Goal: Task Accomplishment & Management: Complete application form

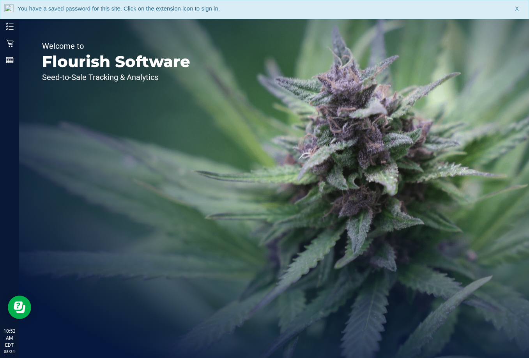
click at [516, 10] on span "X" at bounding box center [517, 8] width 4 height 9
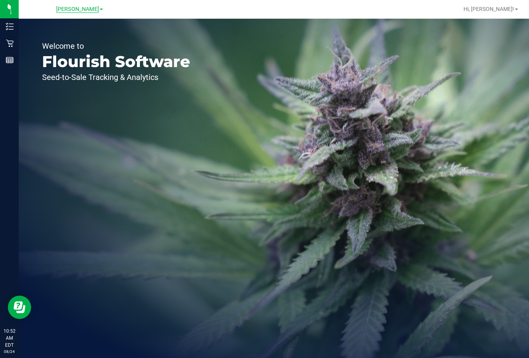
click at [81, 7] on span "Brandon WC" at bounding box center [77, 9] width 43 height 7
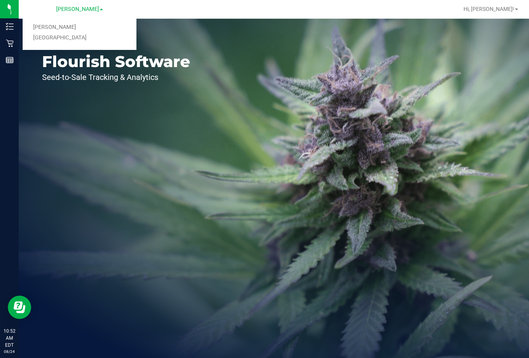
drag, startPoint x: 76, startPoint y: 35, endPoint x: 75, endPoint y: 30, distance: 5.1
click at [76, 36] on link "[GEOGRAPHIC_DATA]" at bounding box center [80, 38] width 114 height 11
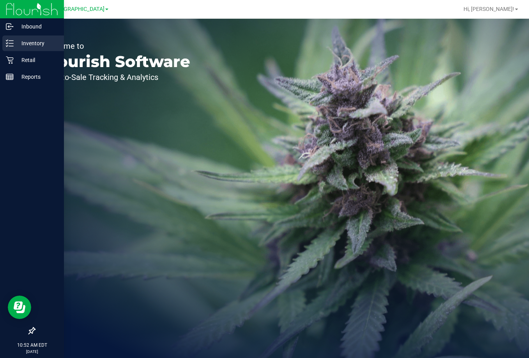
click at [29, 41] on p "Inventory" at bounding box center [37, 43] width 47 height 9
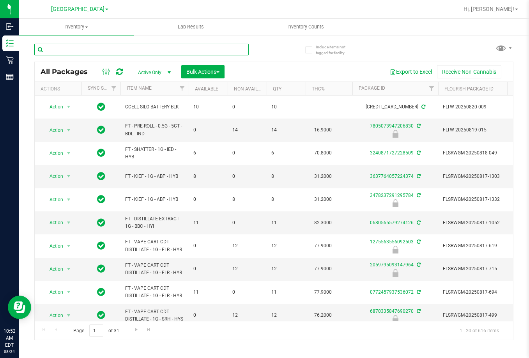
click at [104, 53] on input "text" at bounding box center [141, 50] width 215 height 12
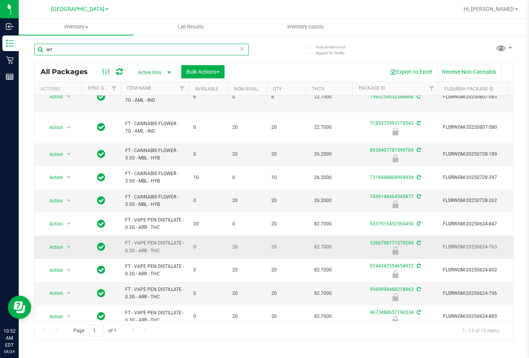
scroll to position [81, 0]
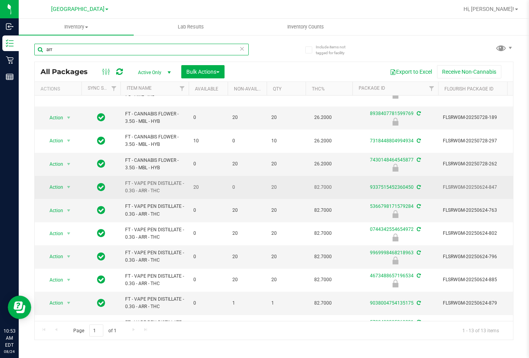
type input "arr"
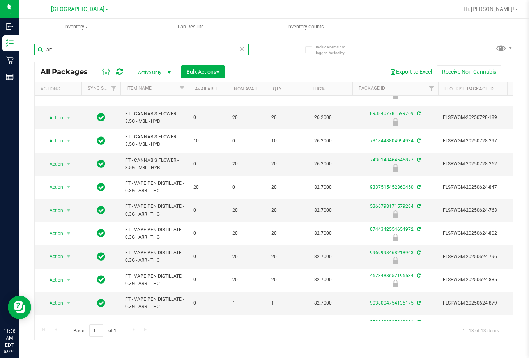
drag, startPoint x: 103, startPoint y: 46, endPoint x: 27, endPoint y: 51, distance: 76.2
click at [37, 63] on div "arr All Packages Active Only Active Only Lab Samples Locked All External Intern…" at bounding box center [273, 188] width 479 height 304
type input "007"
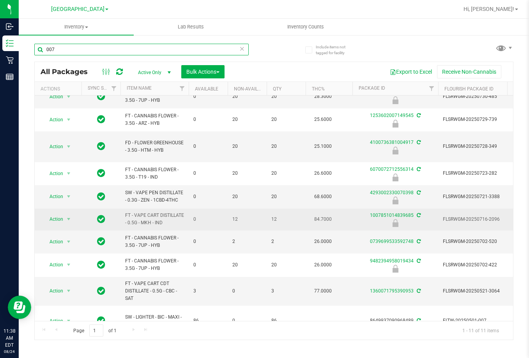
scroll to position [47, 0]
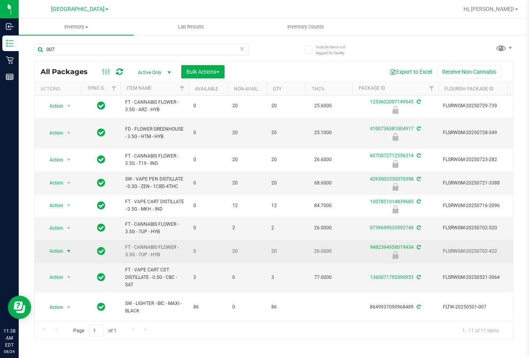
click at [55, 246] on span "Action" at bounding box center [53, 251] width 21 height 11
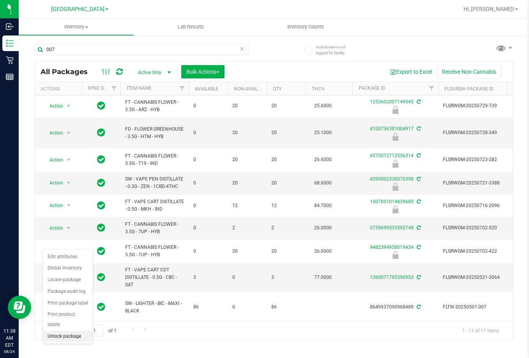
click at [78, 331] on li "Unlock package" at bounding box center [68, 337] width 50 height 12
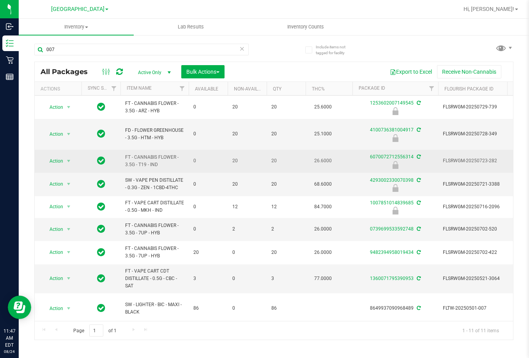
scroll to position [47, 0]
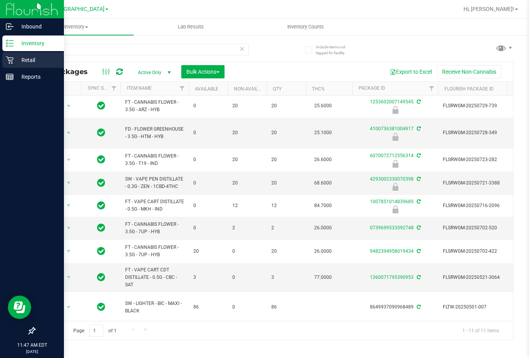
click at [41, 67] on div "Retail" at bounding box center [33, 60] width 62 height 16
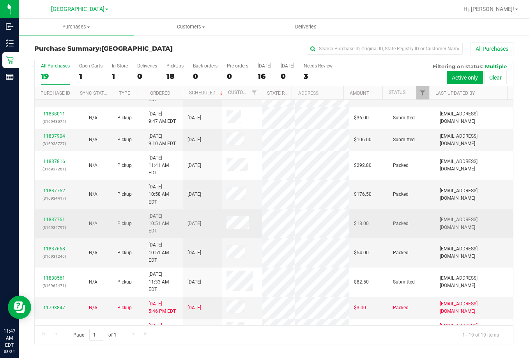
scroll to position [222, 0]
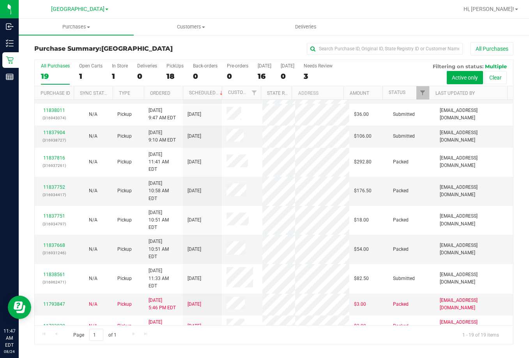
click at [230, 51] on div "All Purchases" at bounding box center [353, 48] width 319 height 13
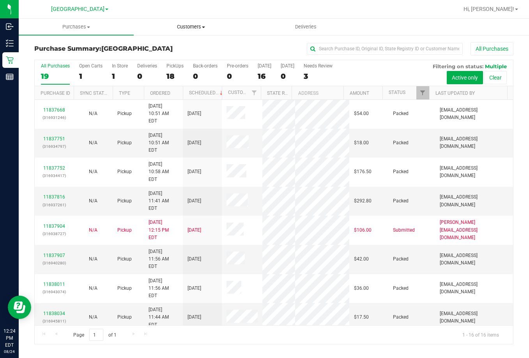
scroll to position [0, 0]
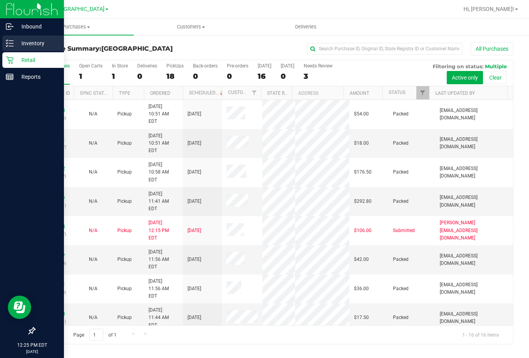
click at [34, 38] on div "Inventory" at bounding box center [33, 43] width 62 height 16
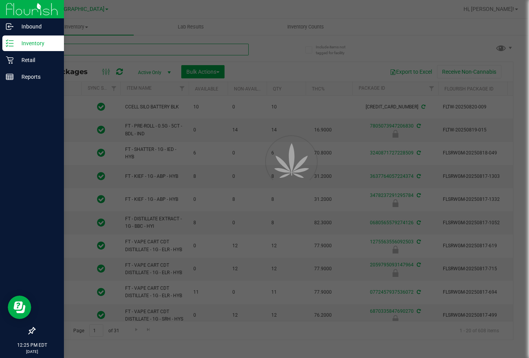
click at [124, 52] on input "text" at bounding box center [141, 50] width 215 height 12
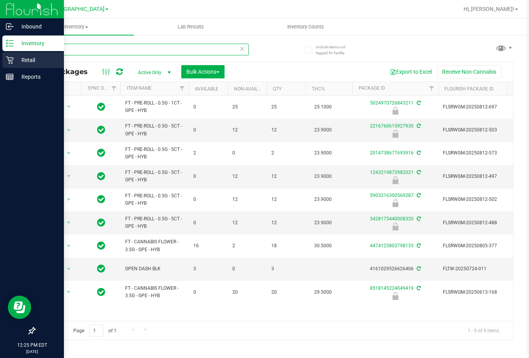
drag, startPoint x: 57, startPoint y: 47, endPoint x: 7, endPoint y: 56, distance: 50.7
click at [24, 48] on div "Include items not tagged for facility gpe All Packages Active Only Active Only …" at bounding box center [274, 153] width 511 height 238
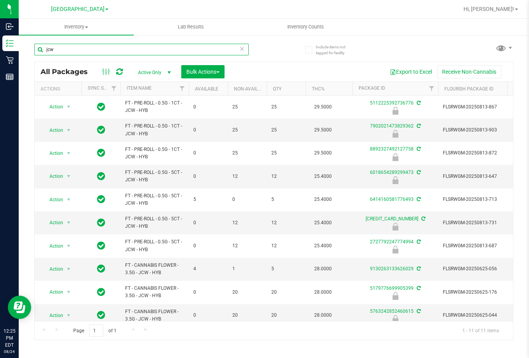
type input "jcw"
click at [296, 77] on div "Export to Excel Receive Non-Cannabis" at bounding box center [369, 71] width 277 height 13
click at [60, 130] on span "Action" at bounding box center [53, 130] width 21 height 11
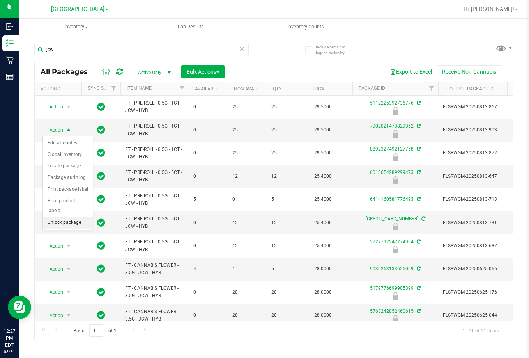
click at [66, 217] on li "Unlock package" at bounding box center [68, 223] width 50 height 12
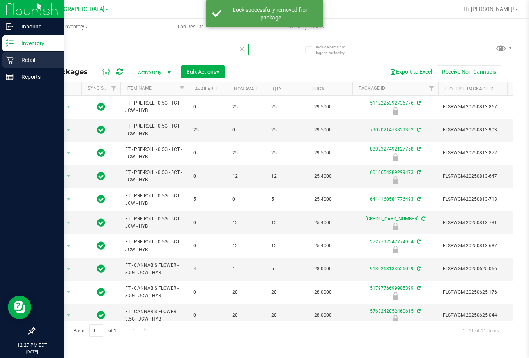
drag, startPoint x: 65, startPoint y: 51, endPoint x: 1, endPoint y: 66, distance: 65.7
click at [1, 67] on div "Inbound Inventory Retail Reports 12:27 PM EDT 08/24/2025 08/24 Lakeland WC Bran…" at bounding box center [264, 179] width 529 height 358
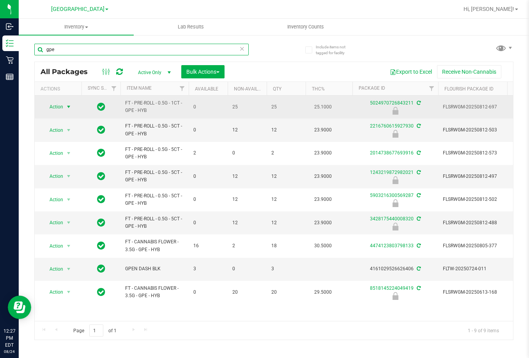
type input "gpe"
click at [57, 109] on span "Action" at bounding box center [53, 106] width 21 height 11
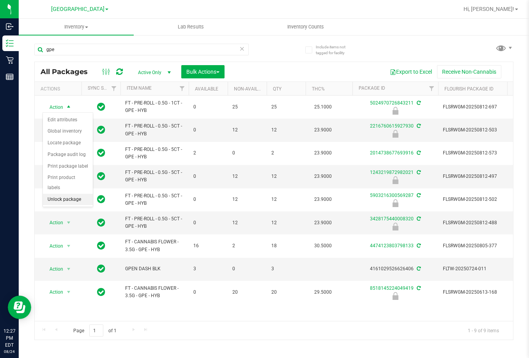
click at [69, 194] on li "Unlock package" at bounding box center [68, 200] width 50 height 12
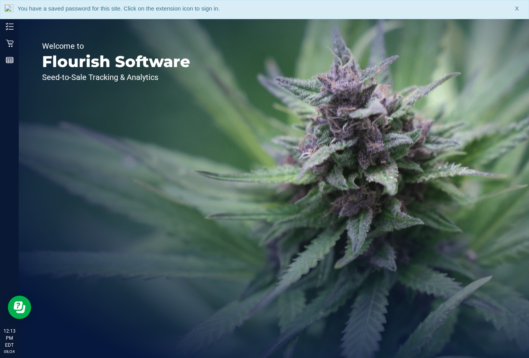
click at [519, 9] on span "X" at bounding box center [517, 8] width 4 height 9
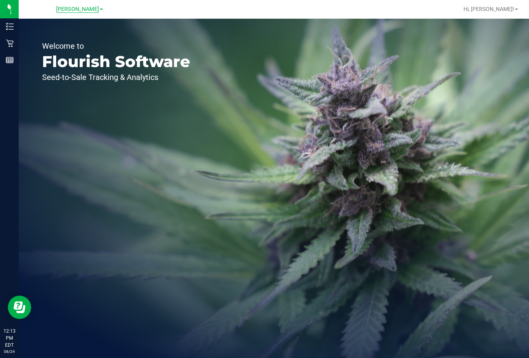
click at [91, 11] on span "Brandon WC" at bounding box center [77, 9] width 43 height 7
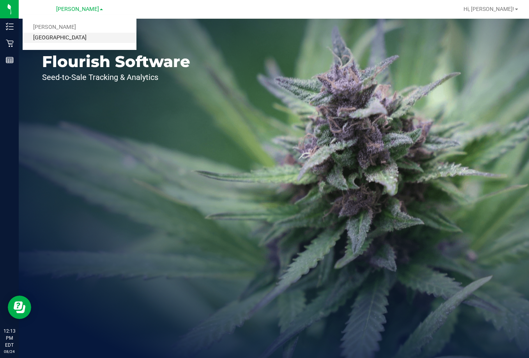
click at [78, 42] on link "[GEOGRAPHIC_DATA]" at bounding box center [80, 38] width 114 height 11
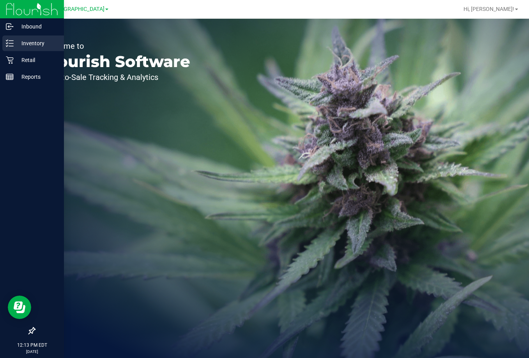
click at [39, 48] on p "Inventory" at bounding box center [37, 43] width 47 height 9
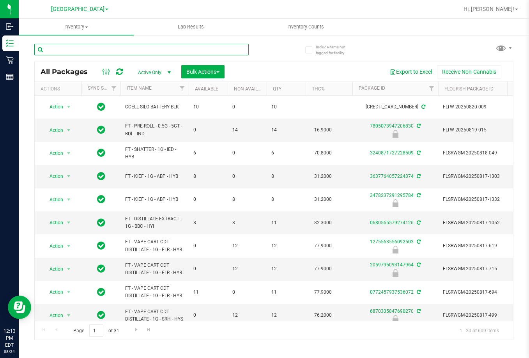
click at [140, 51] on input "text" at bounding box center [141, 50] width 215 height 12
type input "WNQ250630PNC1-0701"
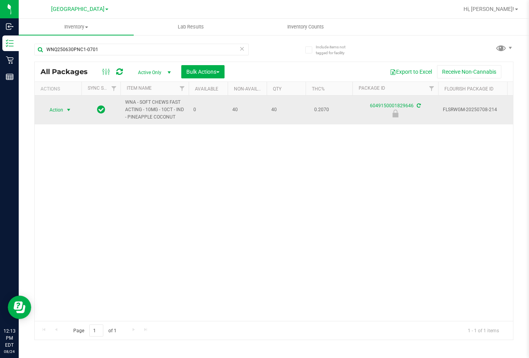
click at [55, 110] on span "Action" at bounding box center [53, 110] width 21 height 11
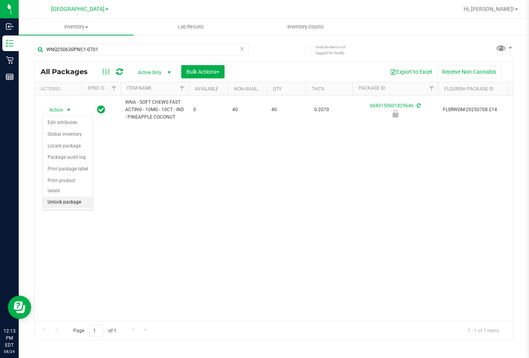
click at [77, 197] on li "Unlock package" at bounding box center [68, 203] width 50 height 12
click at [247, 224] on div "Action Action Create package Edit attributes Global inventory Locate package Lo…" at bounding box center [274, 208] width 479 height 225
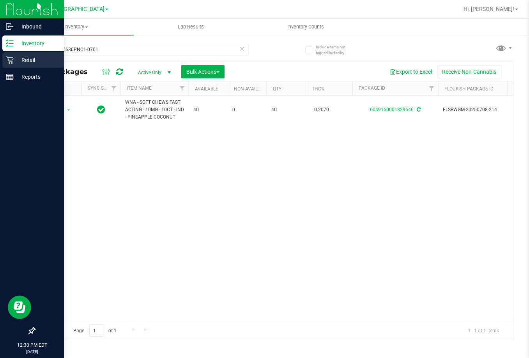
click at [34, 61] on p "Retail" at bounding box center [37, 59] width 47 height 9
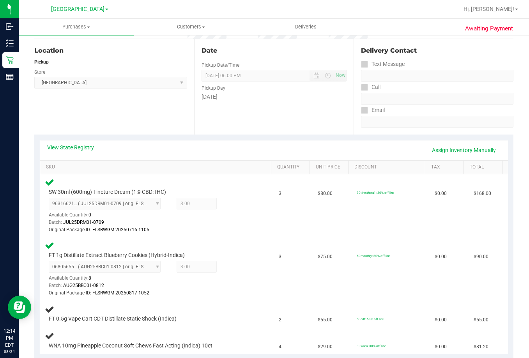
scroll to position [152, 0]
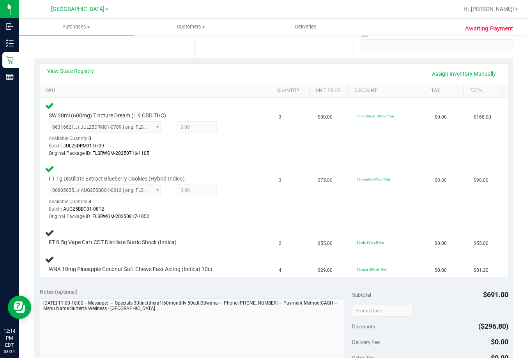
click at [395, 208] on td "60monthly: 60% off line" at bounding box center [391, 192] width 78 height 63
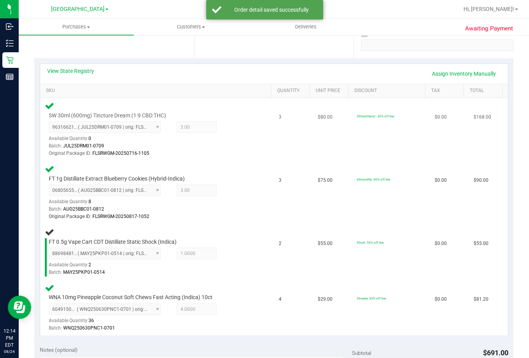
click at [245, 118] on div "SW 30ml (600mg) Tincture Dream (1:9 CBD:THC) 9631662185764130 ( JUL25DRM01-0709…" at bounding box center [148, 135] width 206 height 46
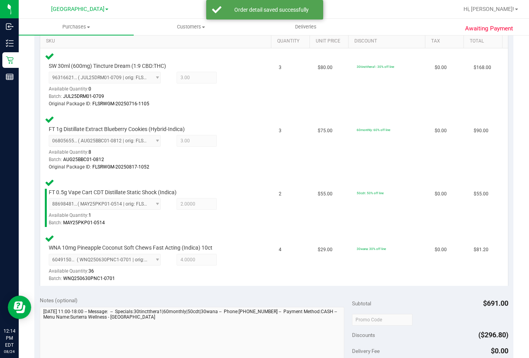
scroll to position [308, 0]
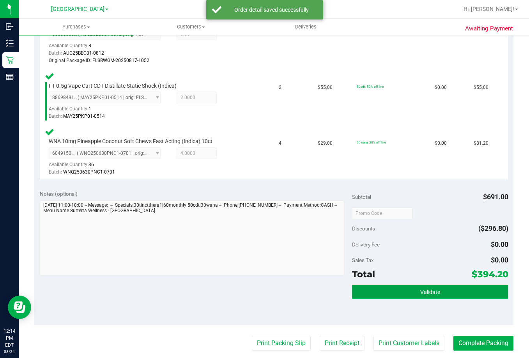
click at [436, 294] on button "Validate" at bounding box center [430, 292] width 156 height 14
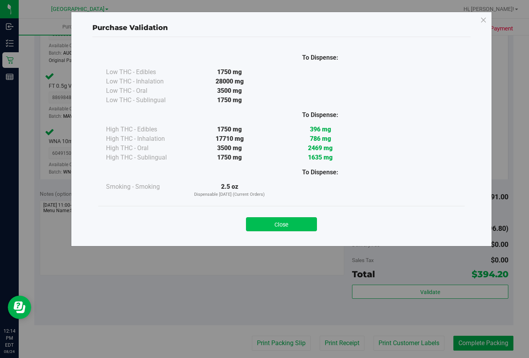
click at [284, 225] on button "Close" at bounding box center [281, 224] width 71 height 14
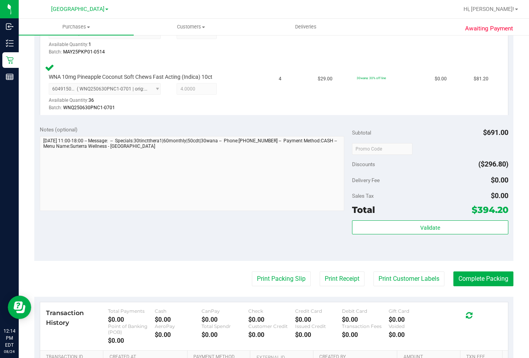
scroll to position [478, 0]
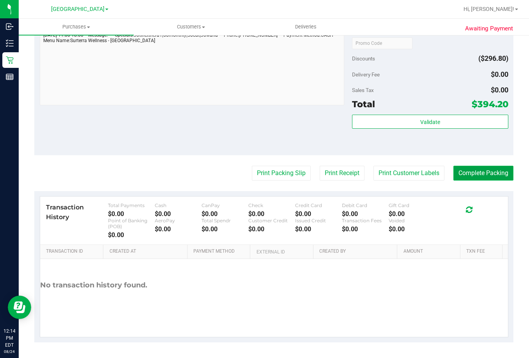
click at [483, 172] on button "Complete Packing" at bounding box center [484, 173] width 60 height 15
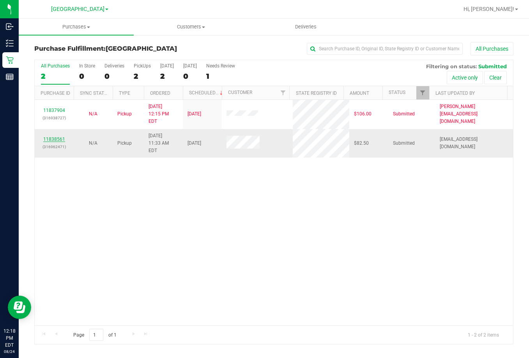
click at [57, 137] on link "11838561" at bounding box center [54, 139] width 22 height 5
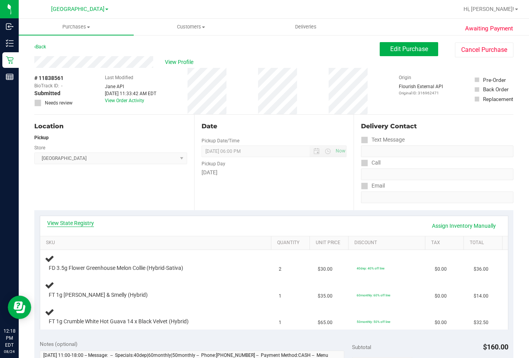
click at [75, 220] on link "View State Registry" at bounding box center [70, 223] width 47 height 8
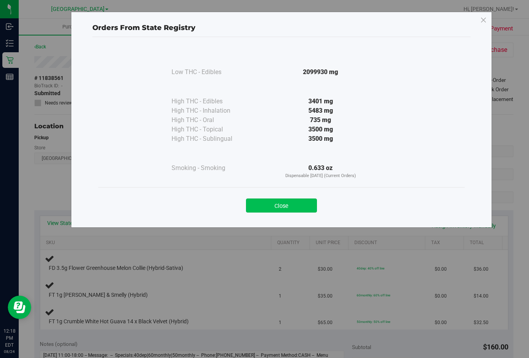
click at [289, 200] on button "Close" at bounding box center [281, 206] width 71 height 14
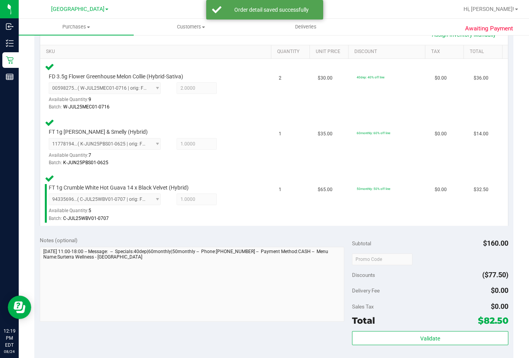
scroll to position [312, 0]
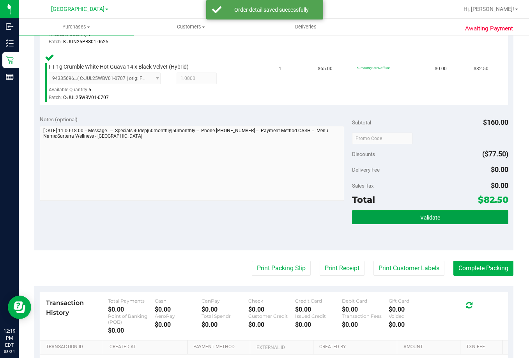
drag, startPoint x: 428, startPoint y: 218, endPoint x: 410, endPoint y: 225, distance: 18.9
click at [426, 218] on span "Validate" at bounding box center [431, 218] width 20 height 6
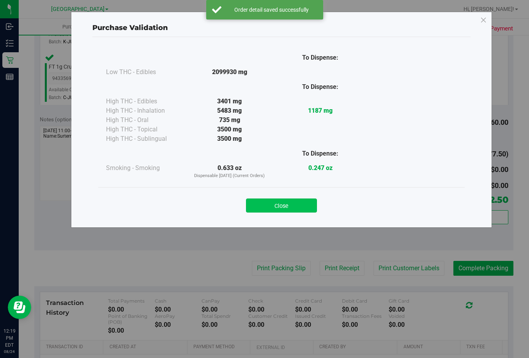
click at [293, 204] on button "Close" at bounding box center [281, 206] width 71 height 14
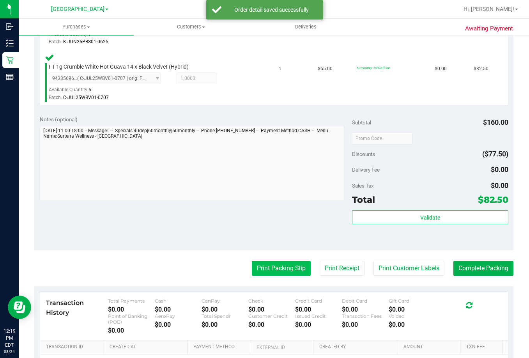
click at [286, 266] on button "Print Packing Slip" at bounding box center [281, 268] width 59 height 15
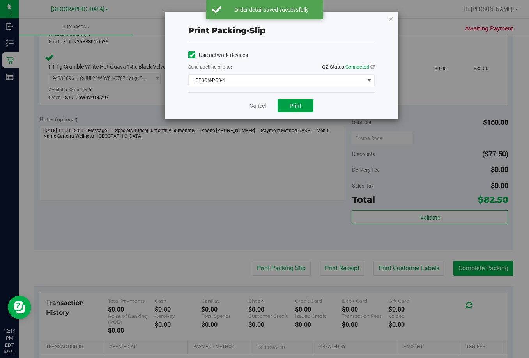
click at [295, 107] on span "Print" at bounding box center [296, 106] width 12 height 6
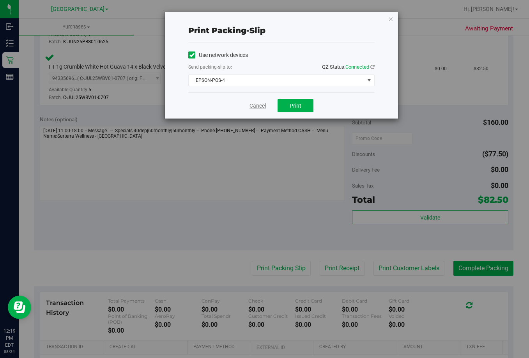
click at [261, 108] on link "Cancel" at bounding box center [258, 106] width 16 height 8
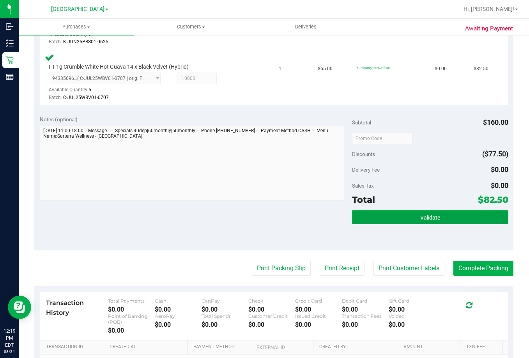
click at [409, 217] on button "Validate" at bounding box center [430, 217] width 156 height 14
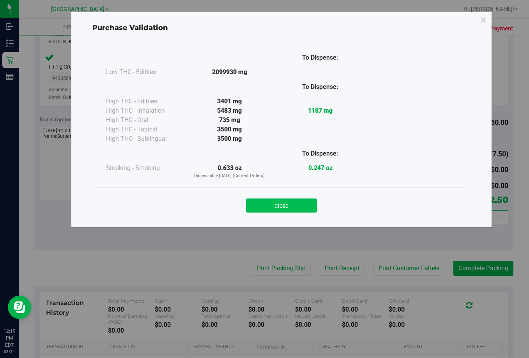
click at [293, 205] on button "Close" at bounding box center [281, 206] width 71 height 14
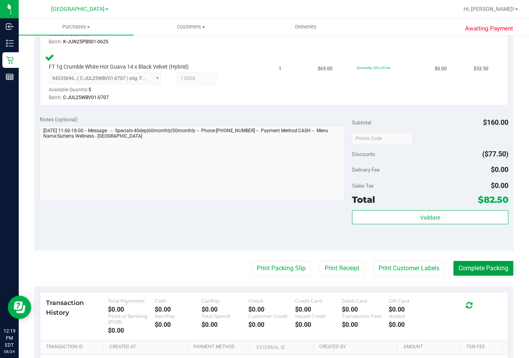
click at [481, 270] on button "Complete Packing" at bounding box center [484, 268] width 60 height 15
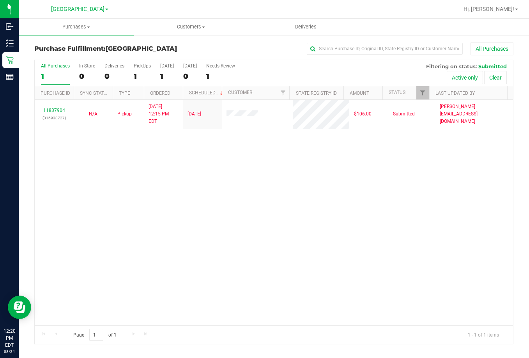
click at [384, 278] on div "11837904 (316938727) N/A Pickup 8/24/2025 12:15 PM EDT 8/24/2025 $106.00 Submit…" at bounding box center [274, 212] width 479 height 225
click at [260, 186] on div "11837904 (316938727) N/A Pickup 8/24/2025 12:15 PM EDT 8/24/2025 $106.00 Submit…" at bounding box center [274, 212] width 479 height 225
